Goal: Navigation & Orientation: Find specific page/section

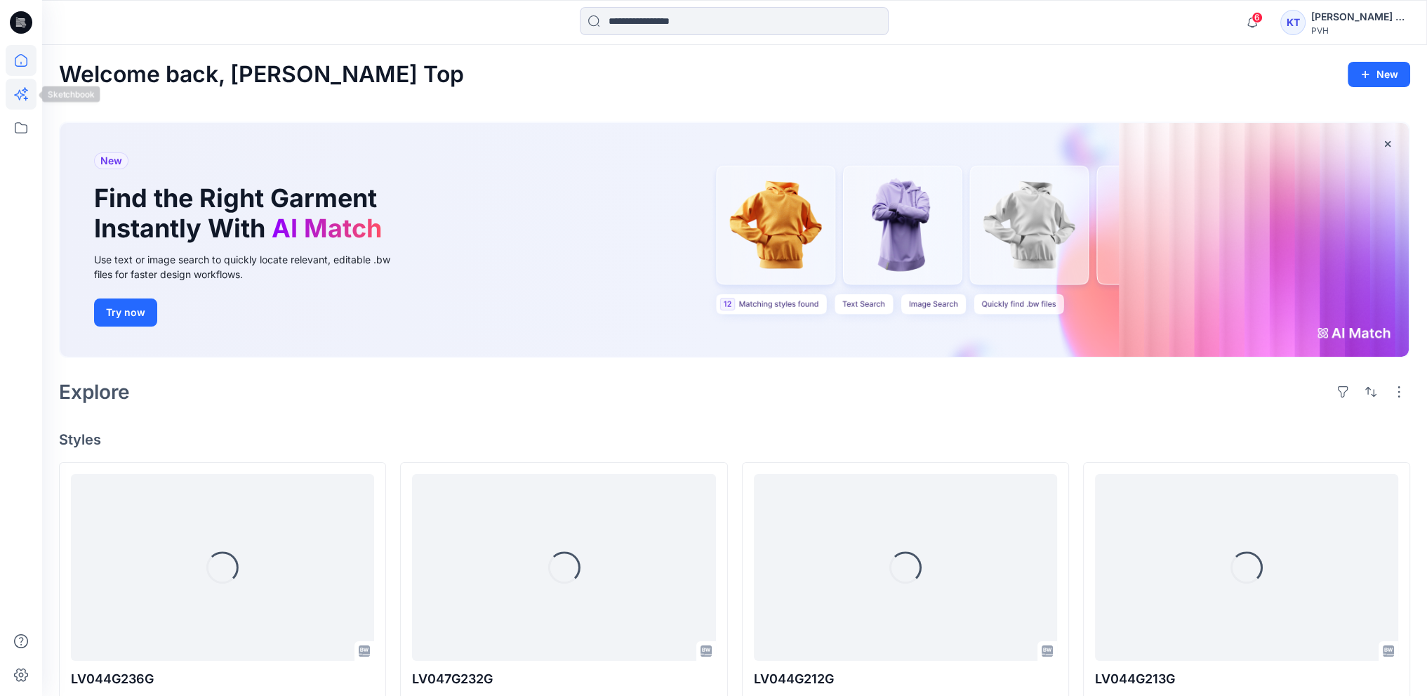
click at [11, 95] on icon at bounding box center [21, 94] width 31 height 31
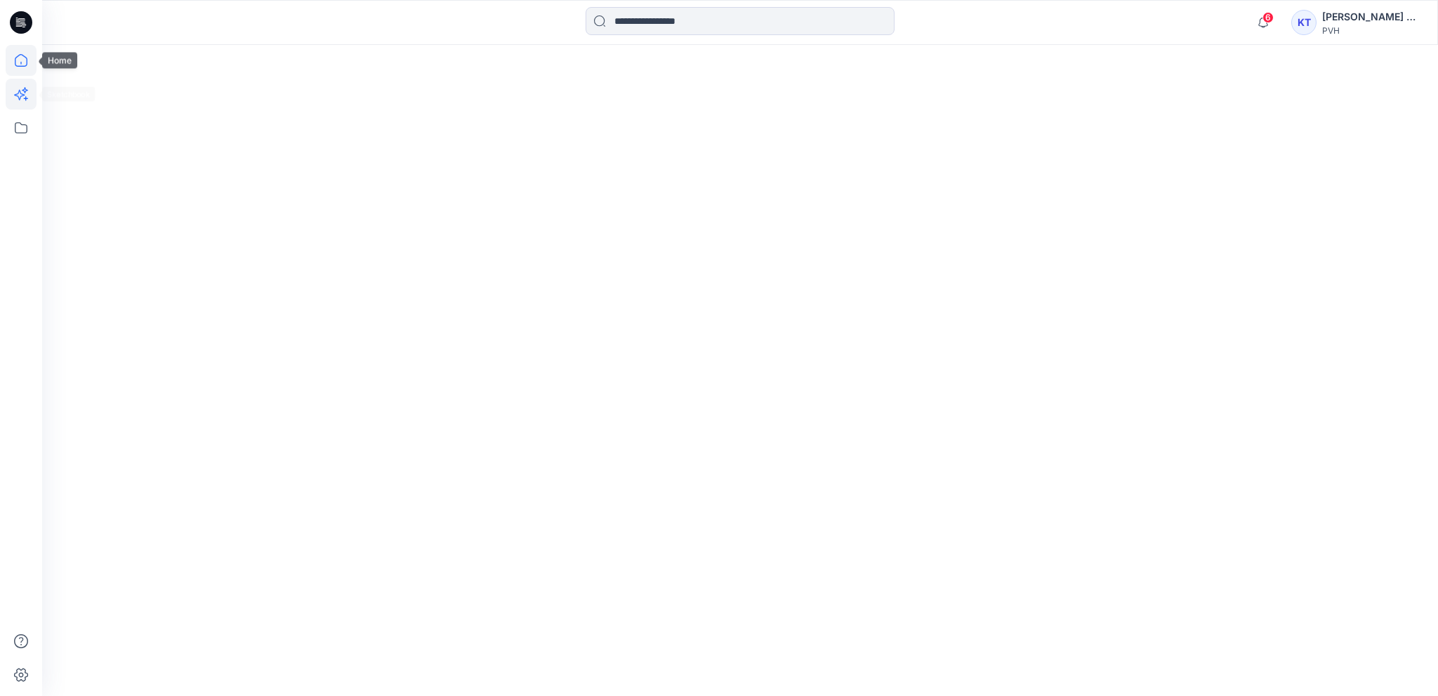
click at [20, 56] on icon at bounding box center [21, 60] width 31 height 31
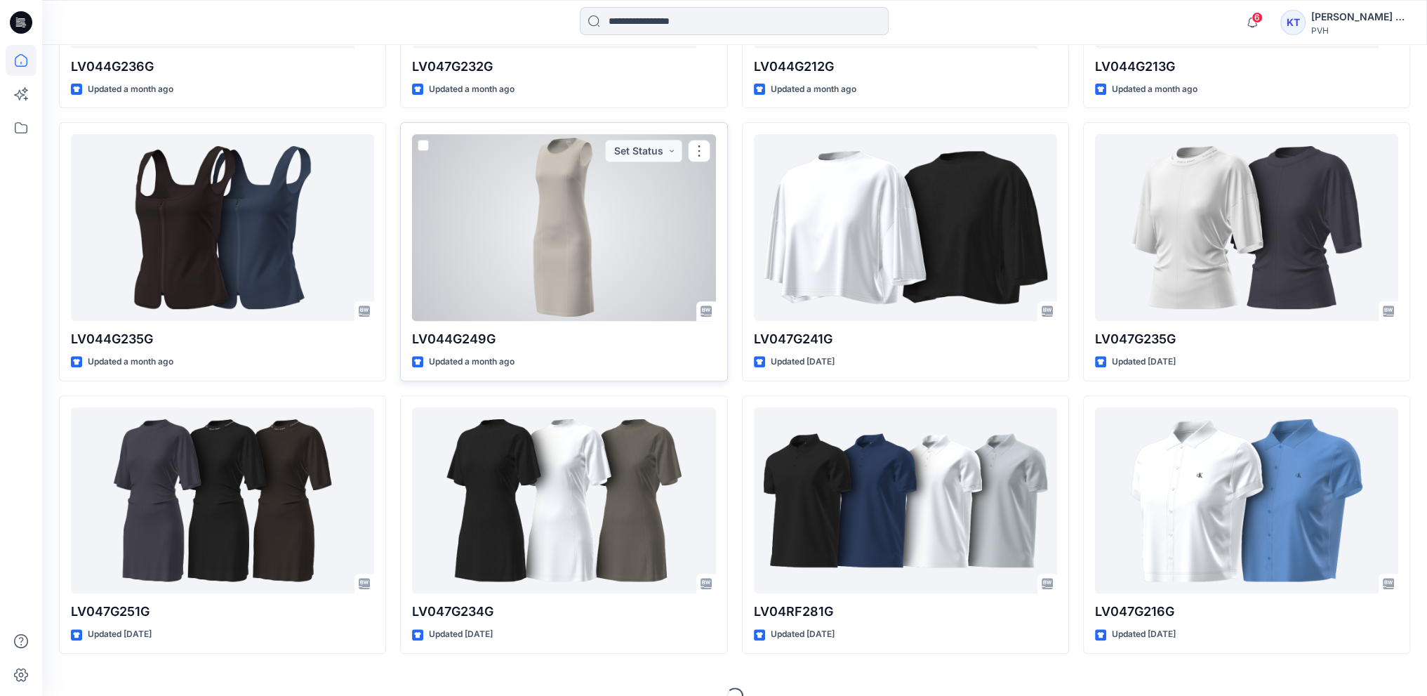
scroll to position [636, 0]
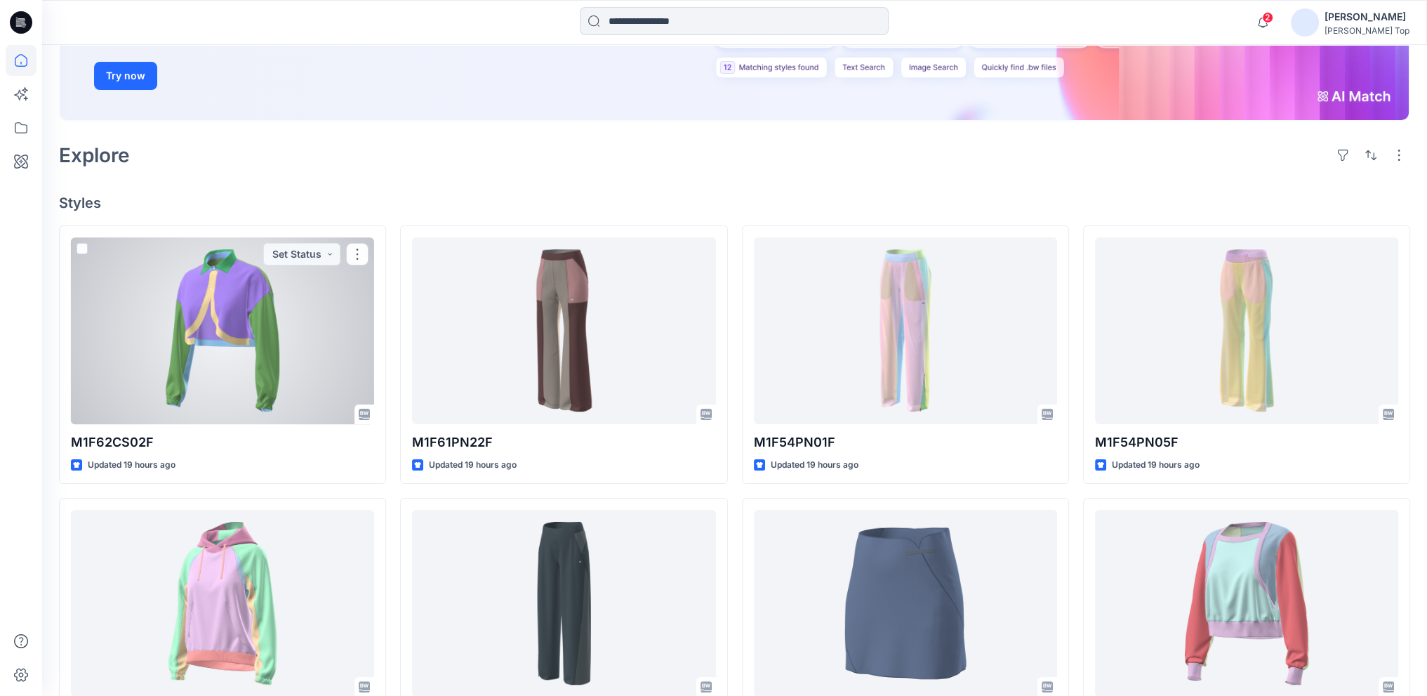
scroll to position [70, 0]
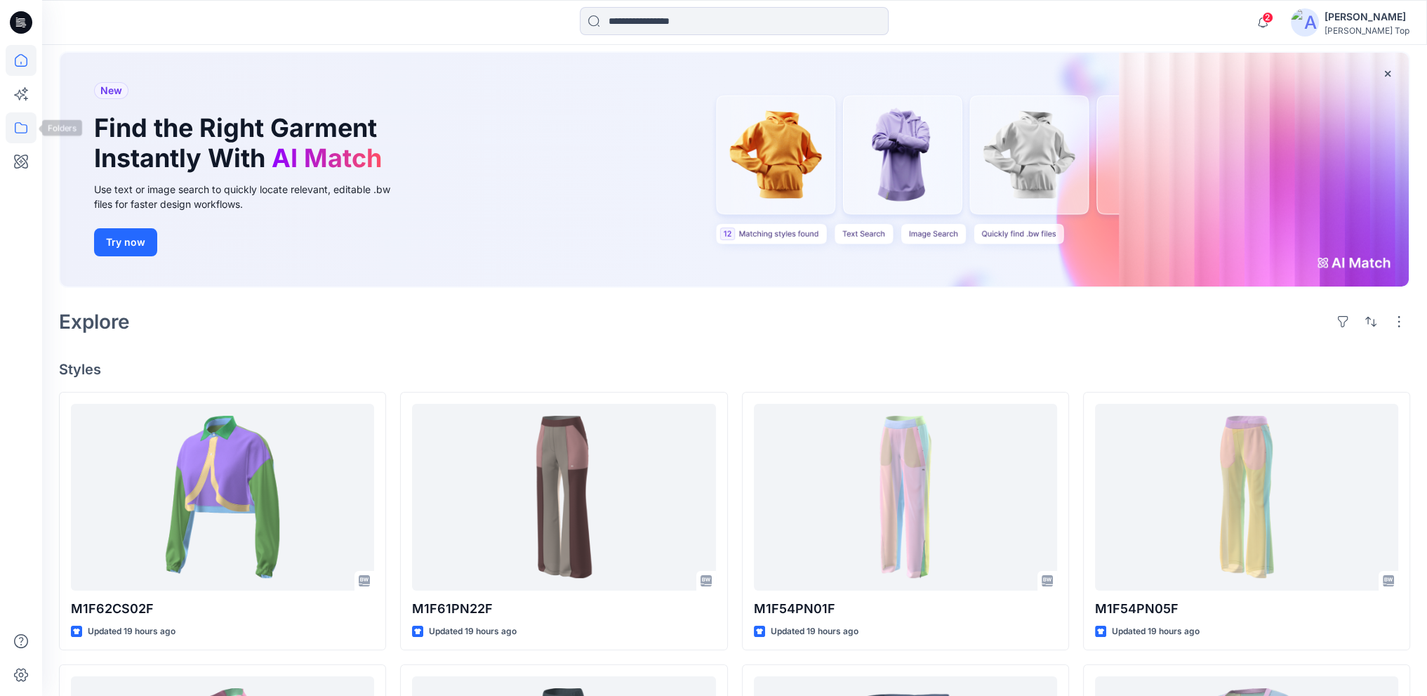
click at [29, 124] on icon at bounding box center [21, 127] width 31 height 31
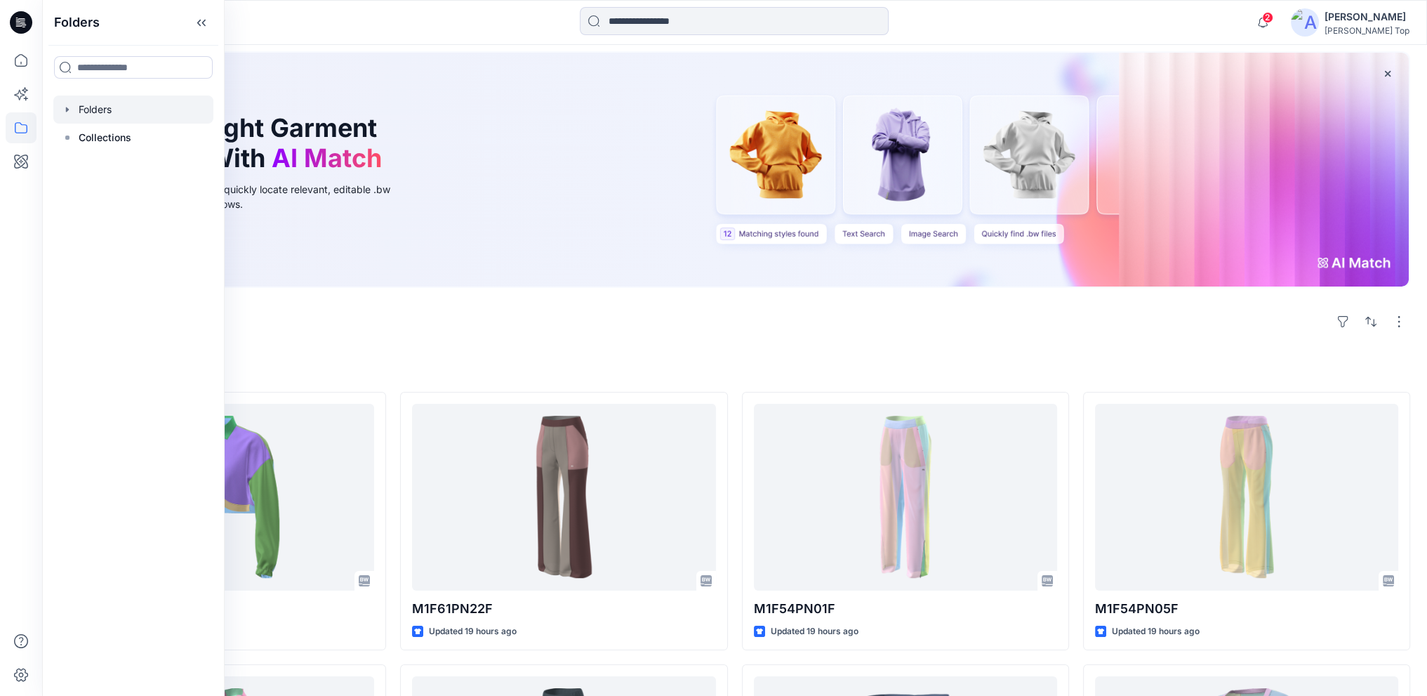
click at [101, 116] on div at bounding box center [133, 109] width 160 height 28
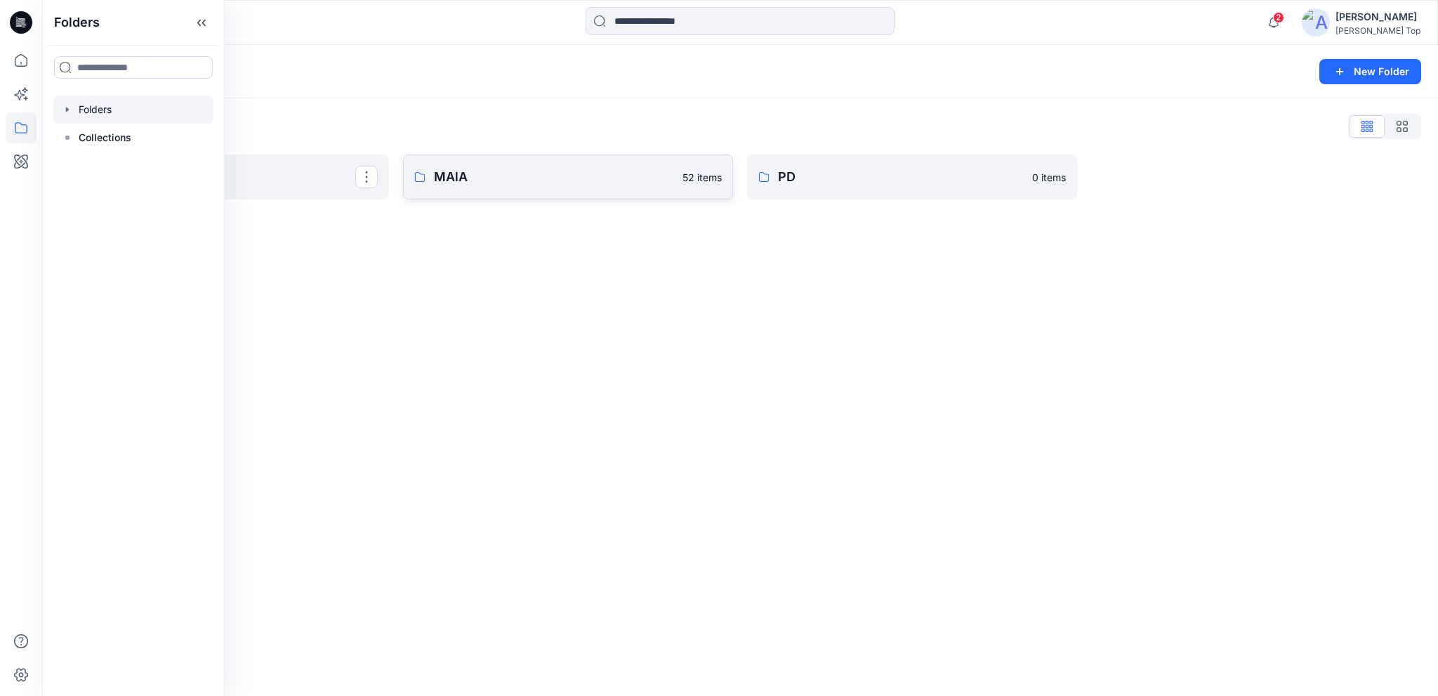
click at [467, 183] on p "MAlA" at bounding box center [554, 177] width 240 height 20
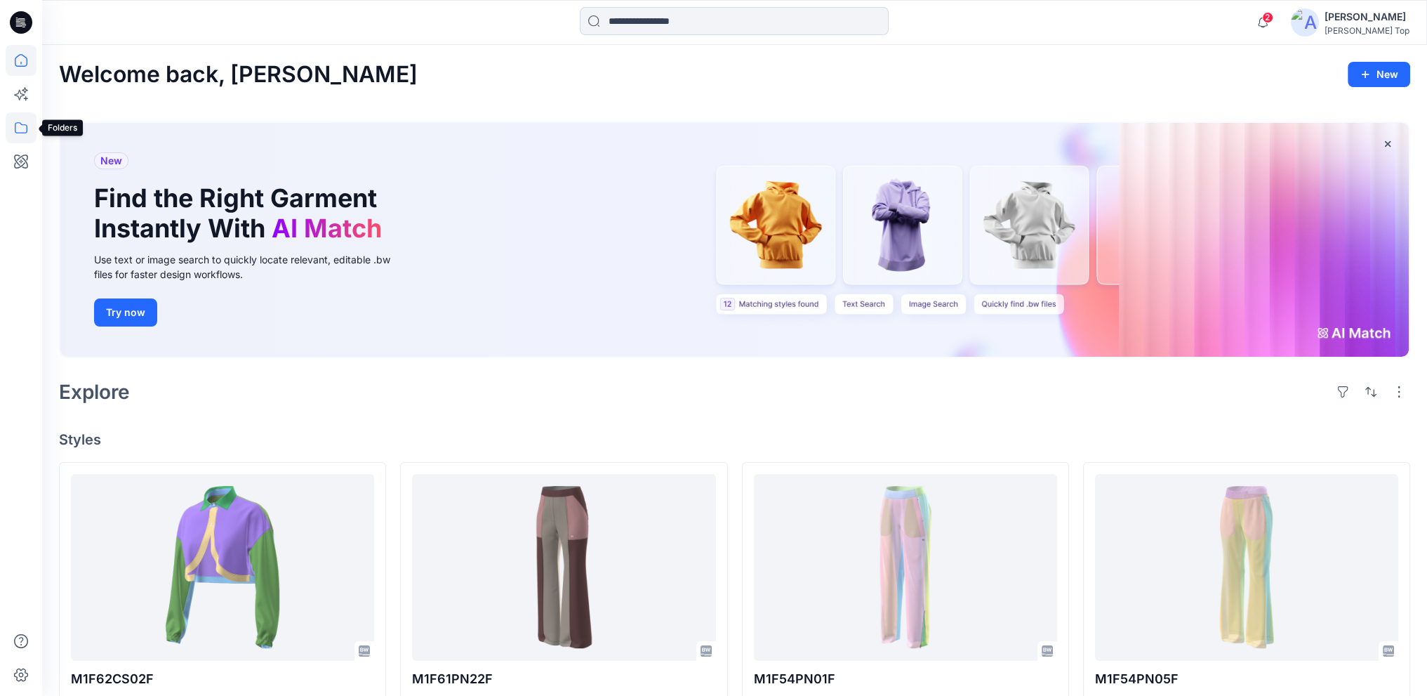
click at [22, 123] on icon at bounding box center [21, 127] width 31 height 31
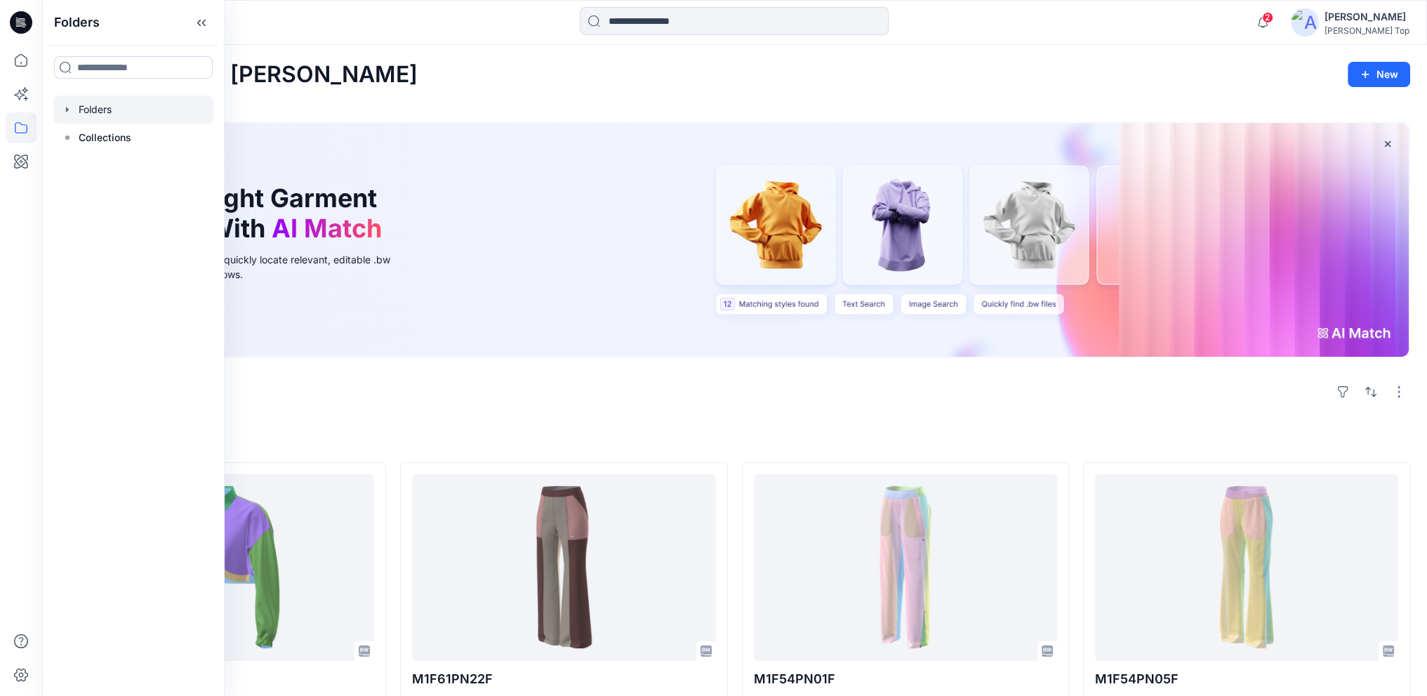
click at [90, 110] on div at bounding box center [133, 109] width 160 height 28
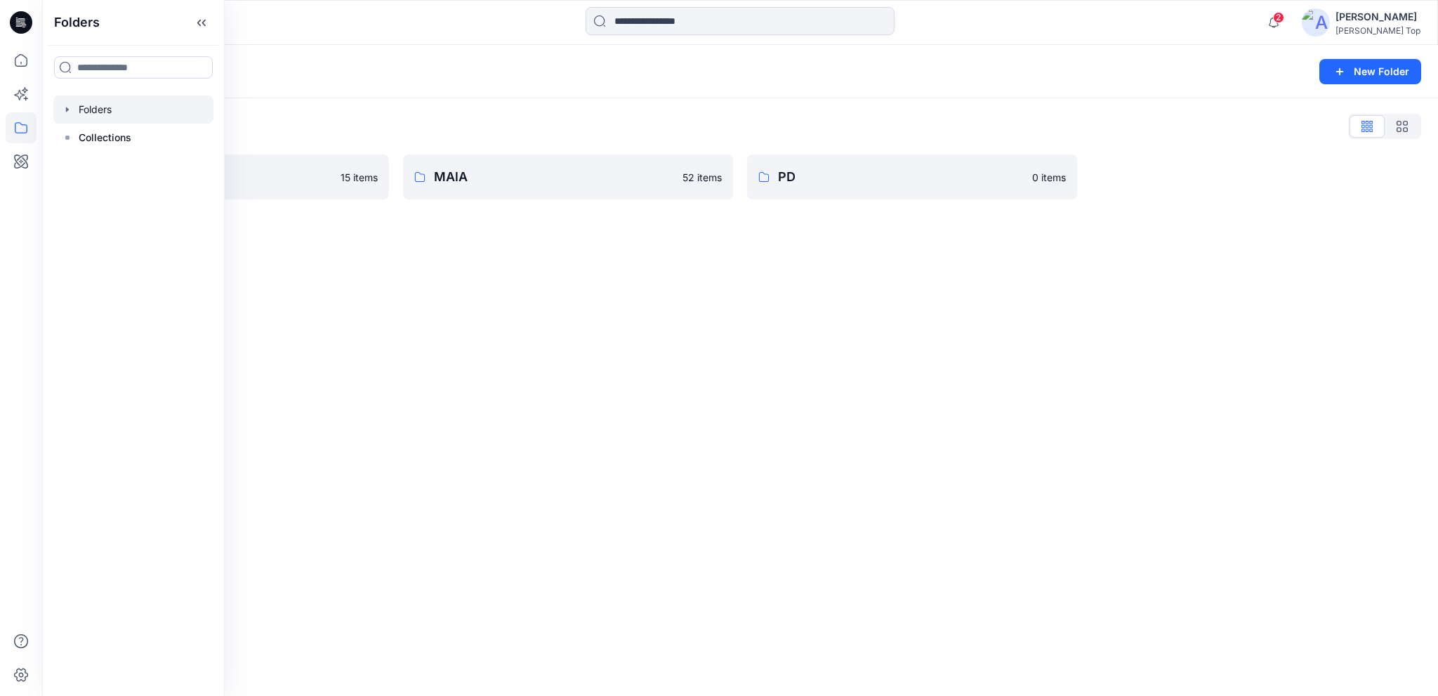
click at [340, 235] on div "Folders New Folder Folders List Aritzia 15 items MAlA 52 items PD 0 items" at bounding box center [740, 370] width 1396 height 651
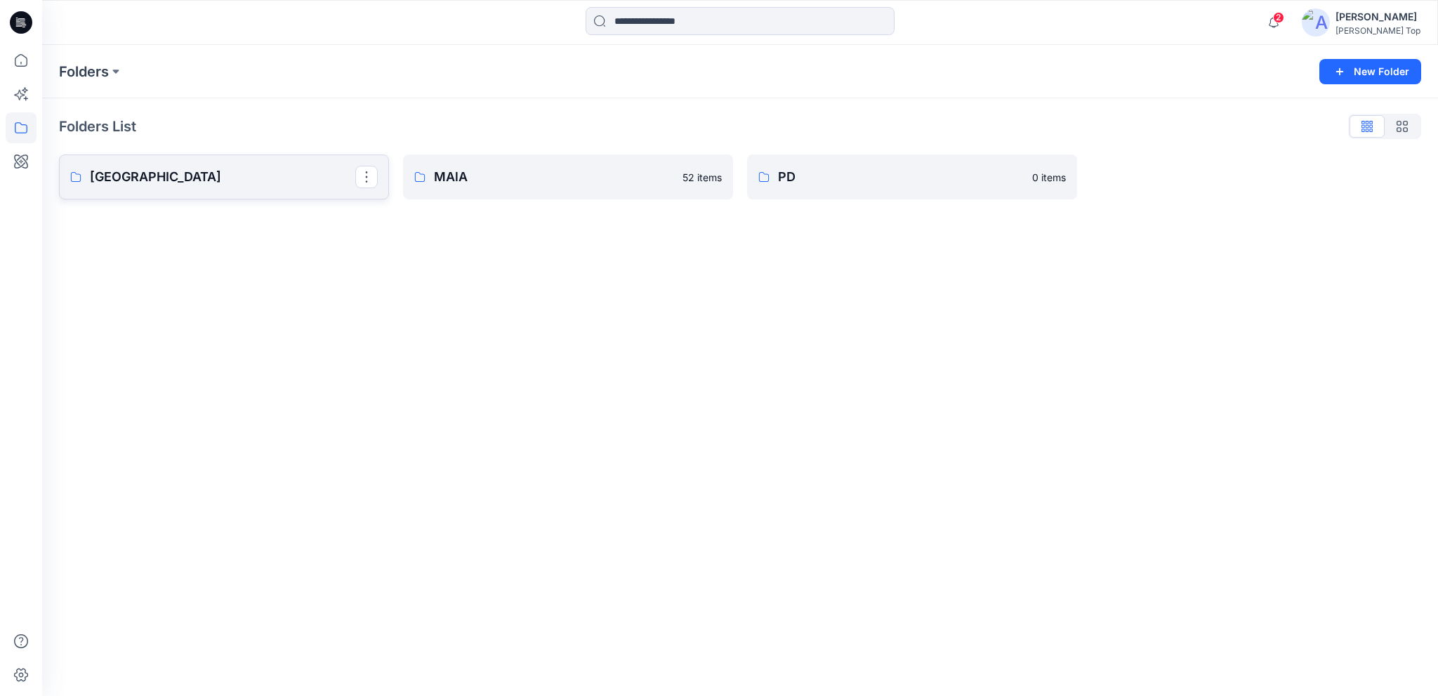
click at [177, 176] on p "[GEOGRAPHIC_DATA]" at bounding box center [222, 177] width 265 height 20
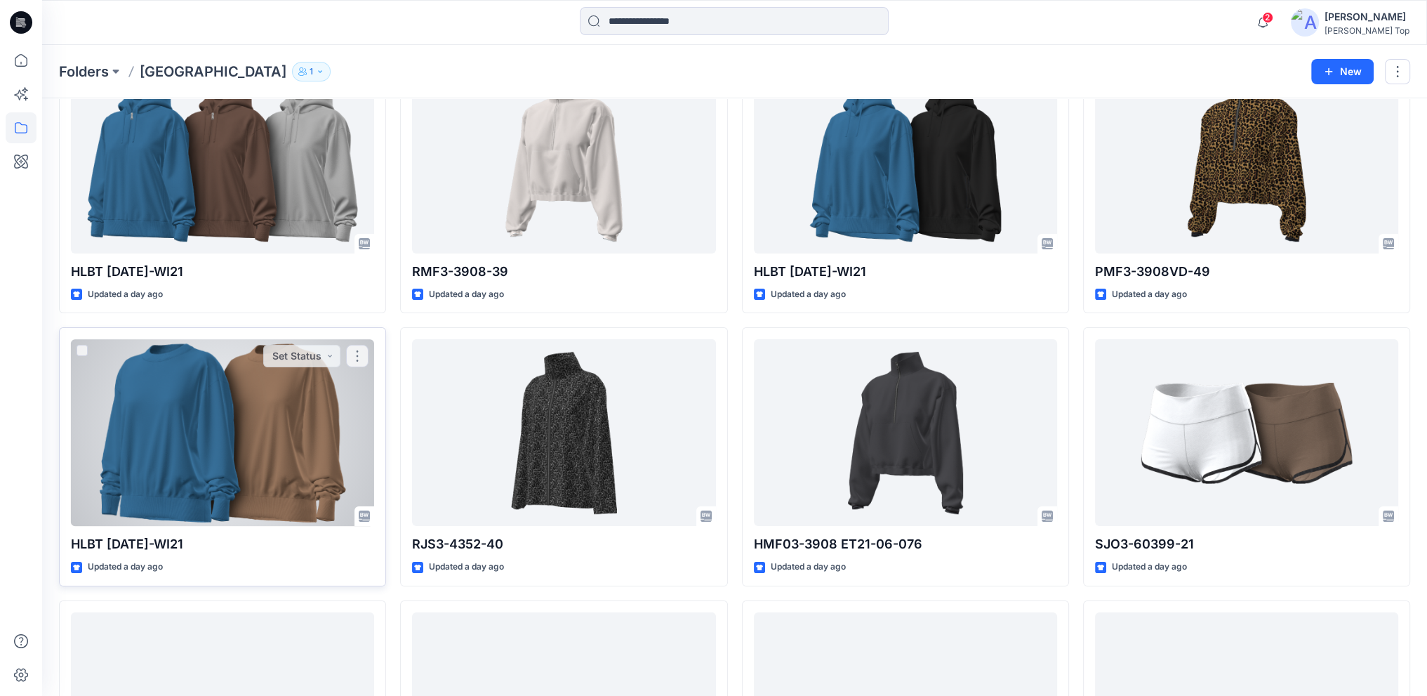
scroll to position [281, 0]
